Goal: Book appointment/travel/reservation

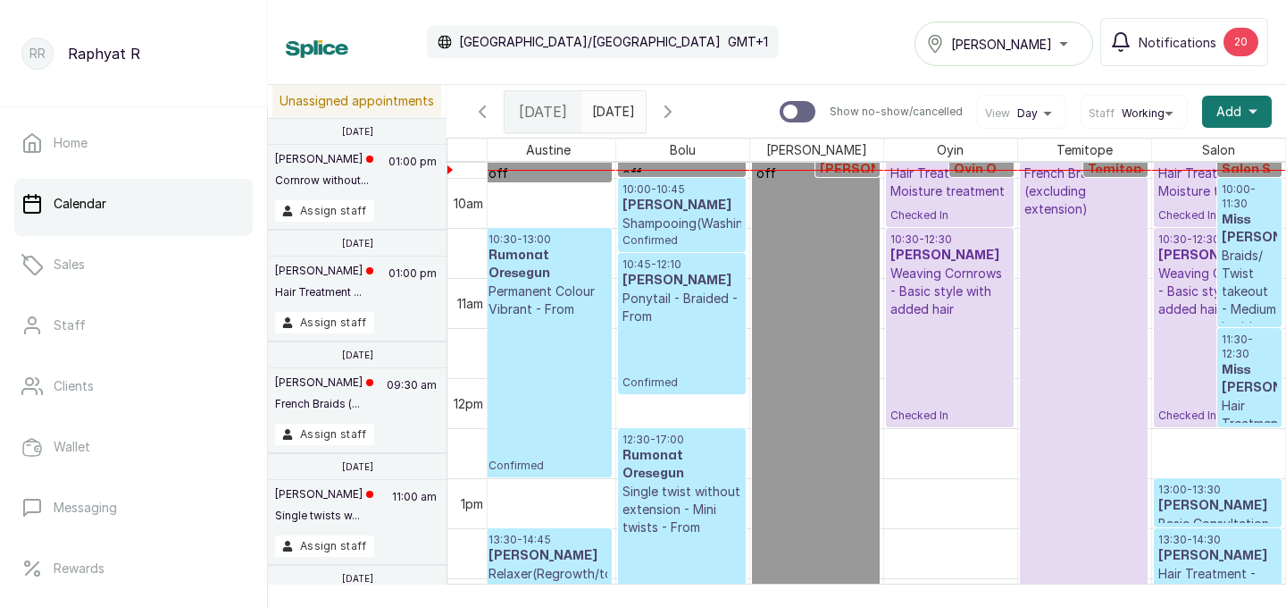
scroll to position [922, 0]
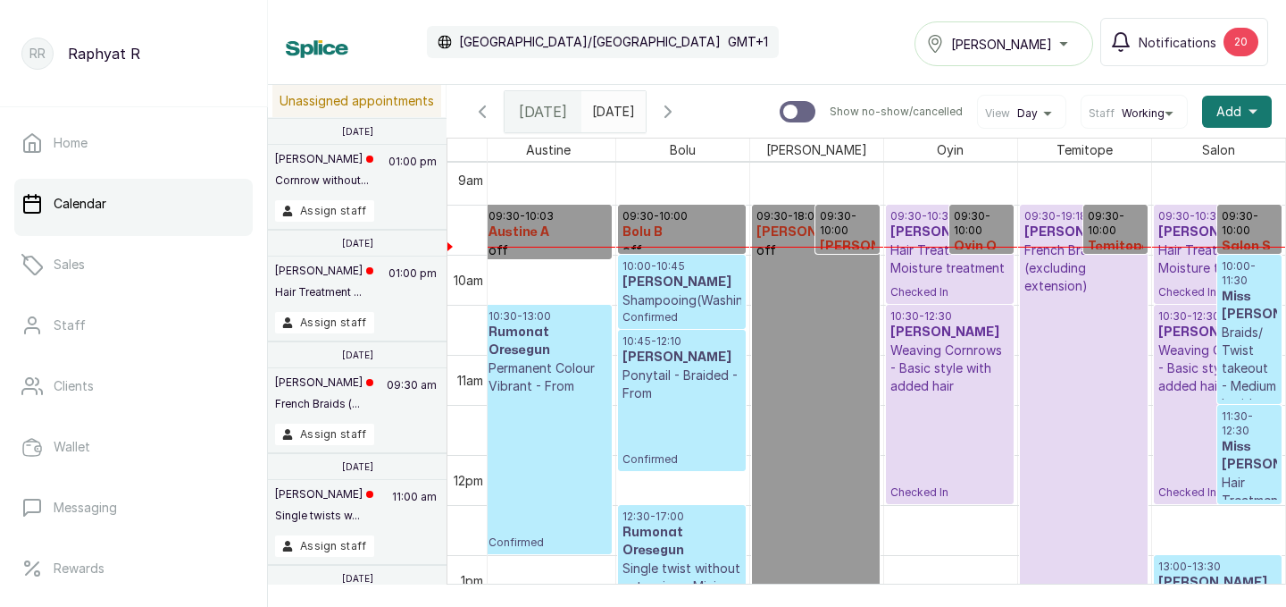
click at [1063, 33] on div "[PERSON_NAME]" at bounding box center [1003, 43] width 155 height 21
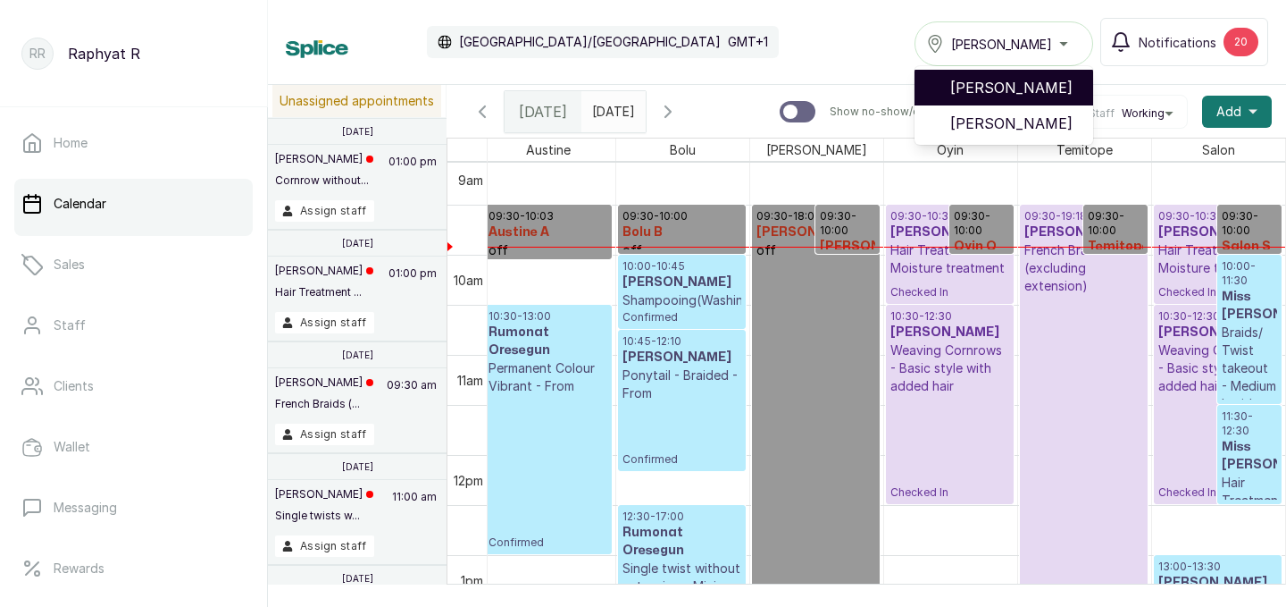
click at [1042, 83] on span "[PERSON_NAME]" at bounding box center [1014, 87] width 129 height 21
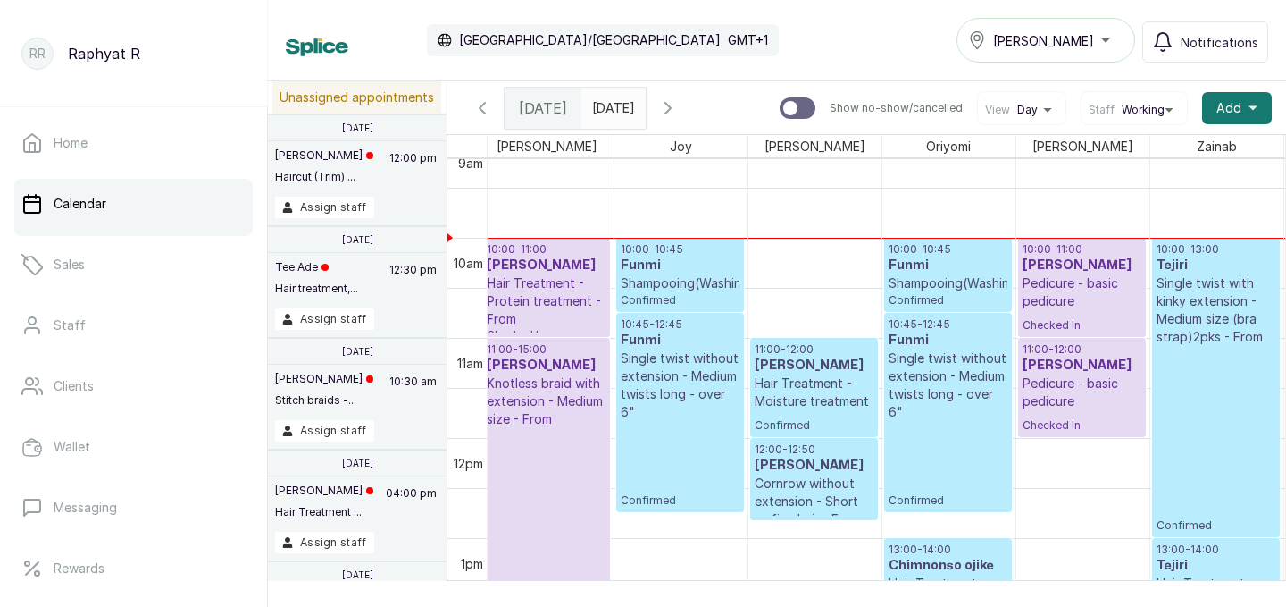
scroll to position [922, 229]
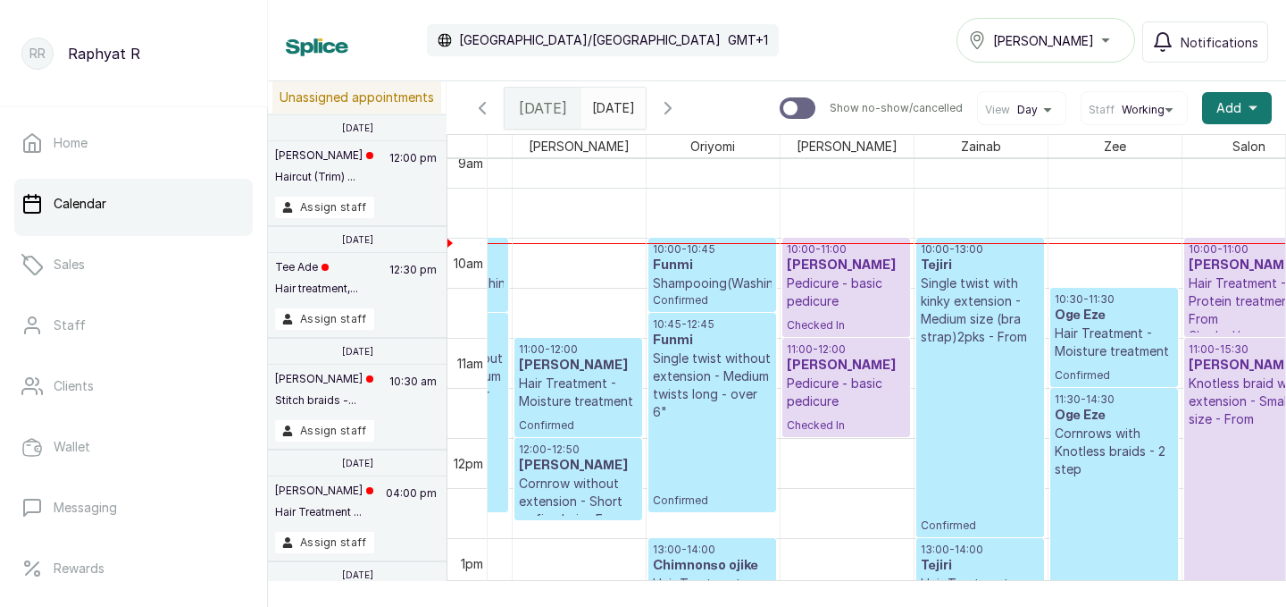
click at [833, 295] on p "Pedicure - basic pedicure" at bounding box center [846, 292] width 119 height 36
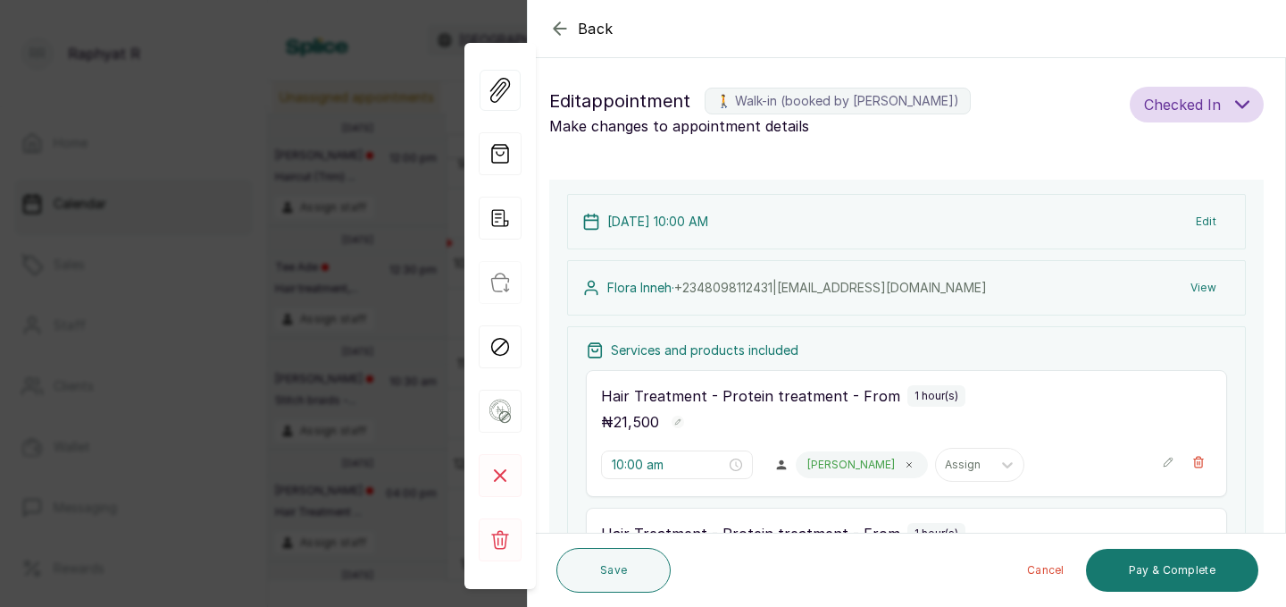
click at [318, 162] on div "Back Appointment Details Edit appointment 🚶 Walk-in (booked by Raphyat R) Make …" at bounding box center [643, 303] width 1286 height 607
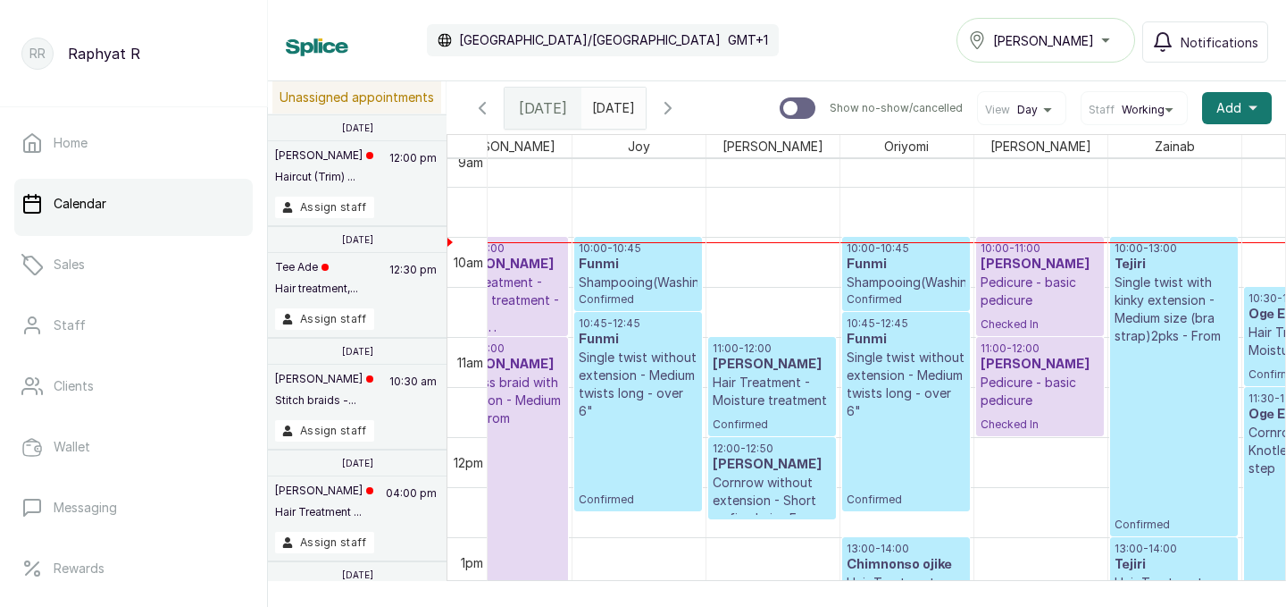
scroll to position [0, 94]
